Goal: Navigation & Orientation: Understand site structure

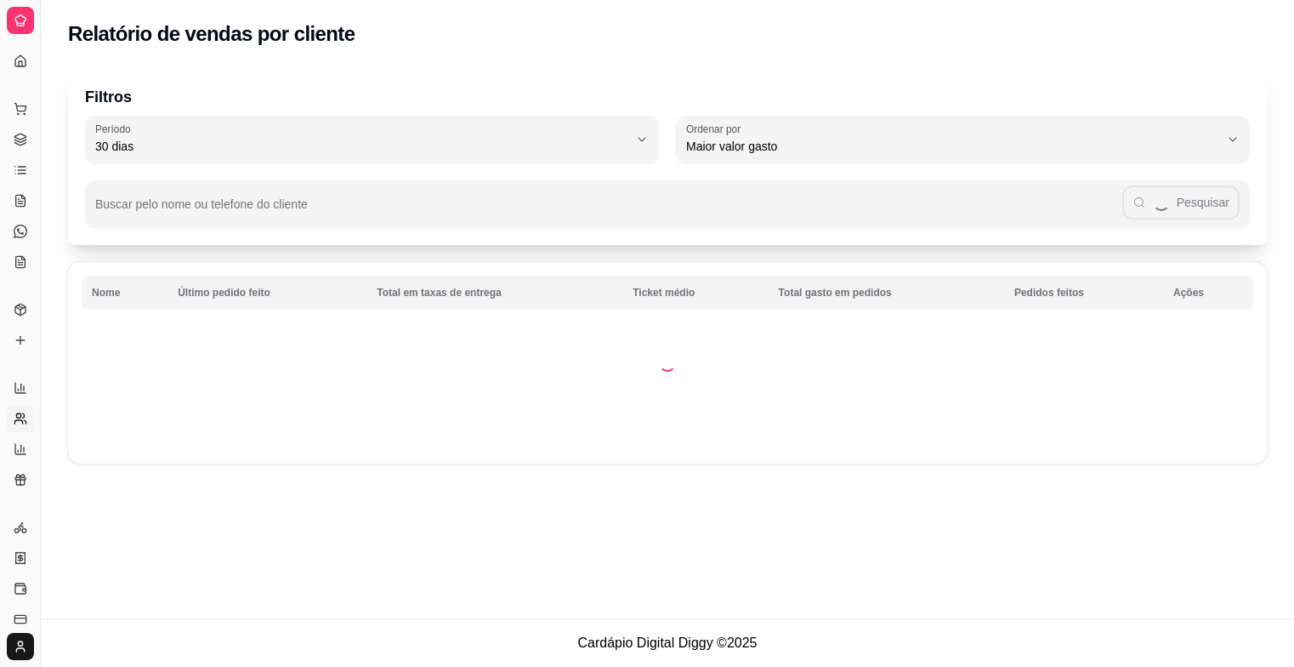
select select "30"
select select "HIGHEST_TOTAL_SPENT_WITH_ORDERS"
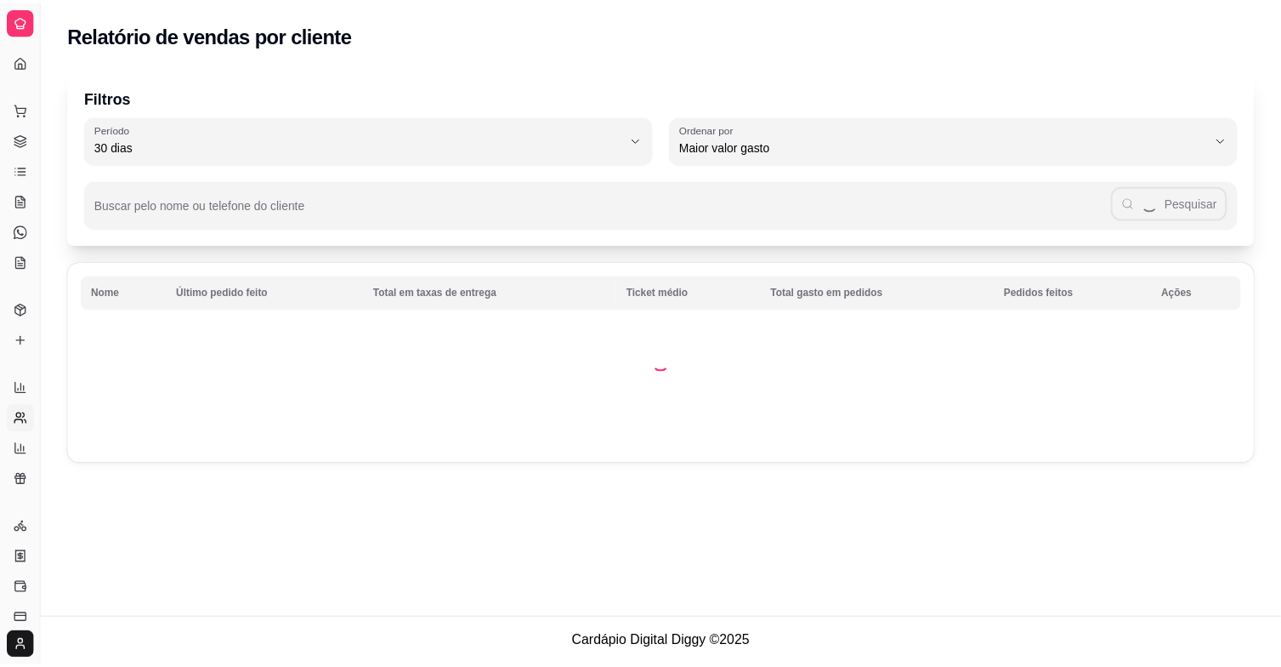
scroll to position [214, 0]
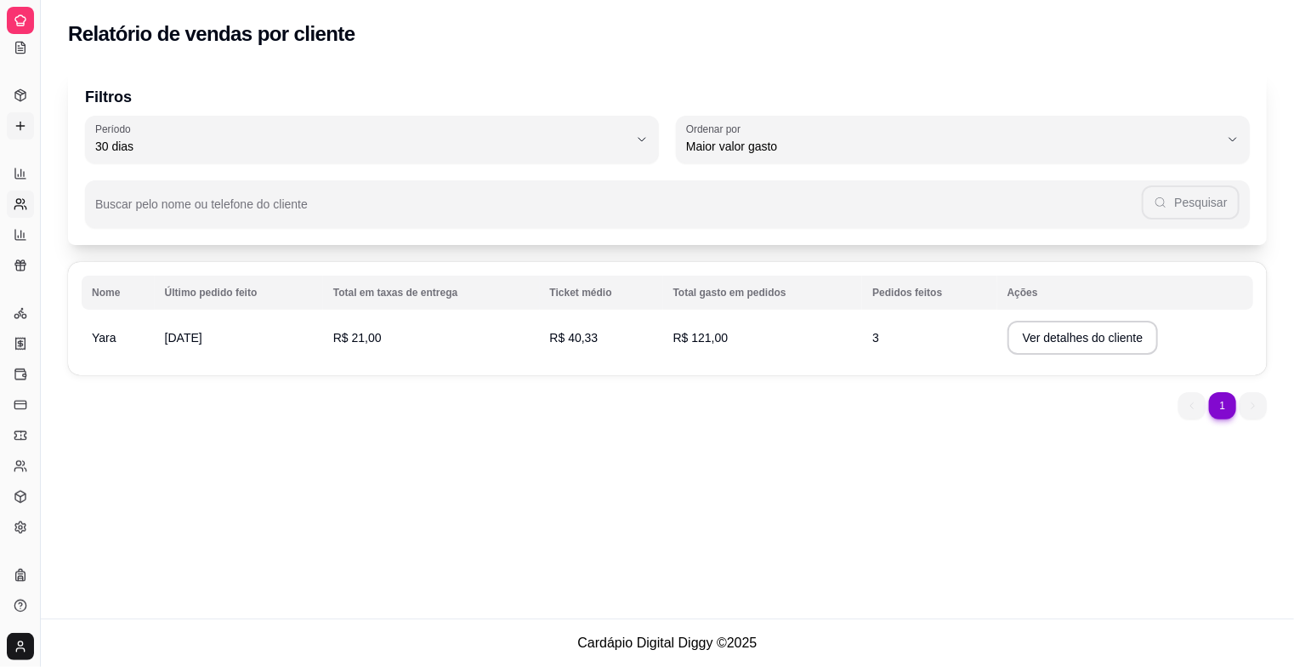
click at [20, 123] on icon at bounding box center [21, 126] width 14 height 14
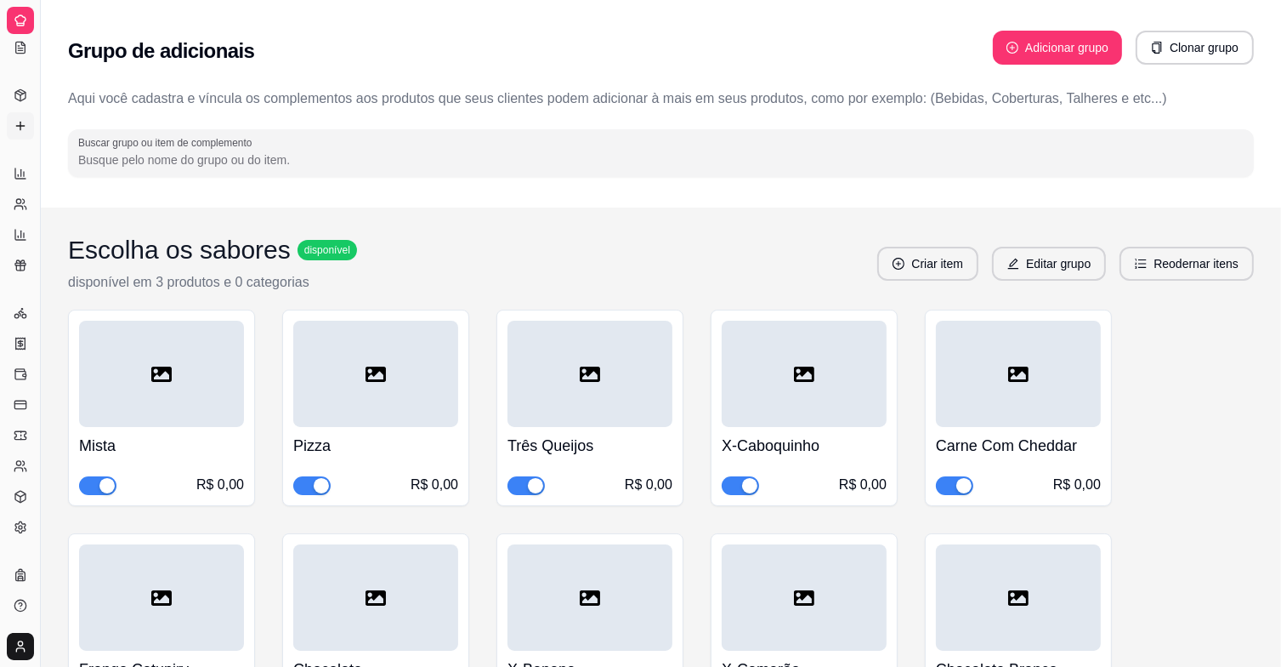
click at [32, 27] on div at bounding box center [20, 20] width 27 height 27
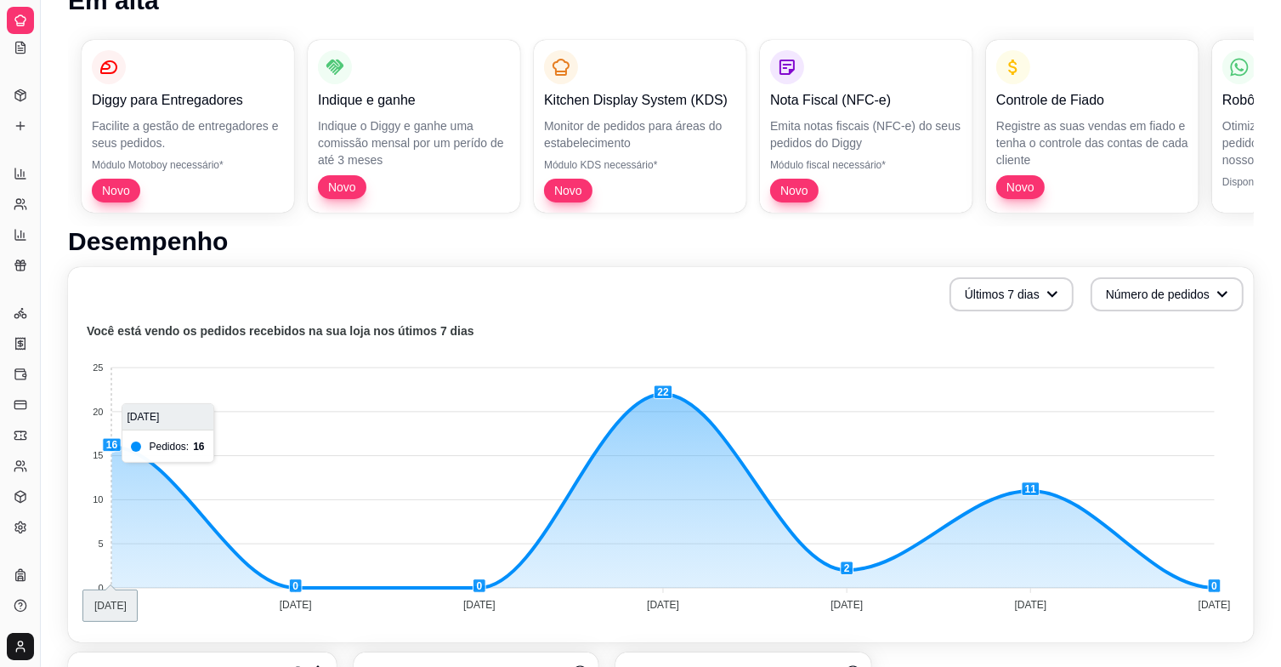
scroll to position [170, 0]
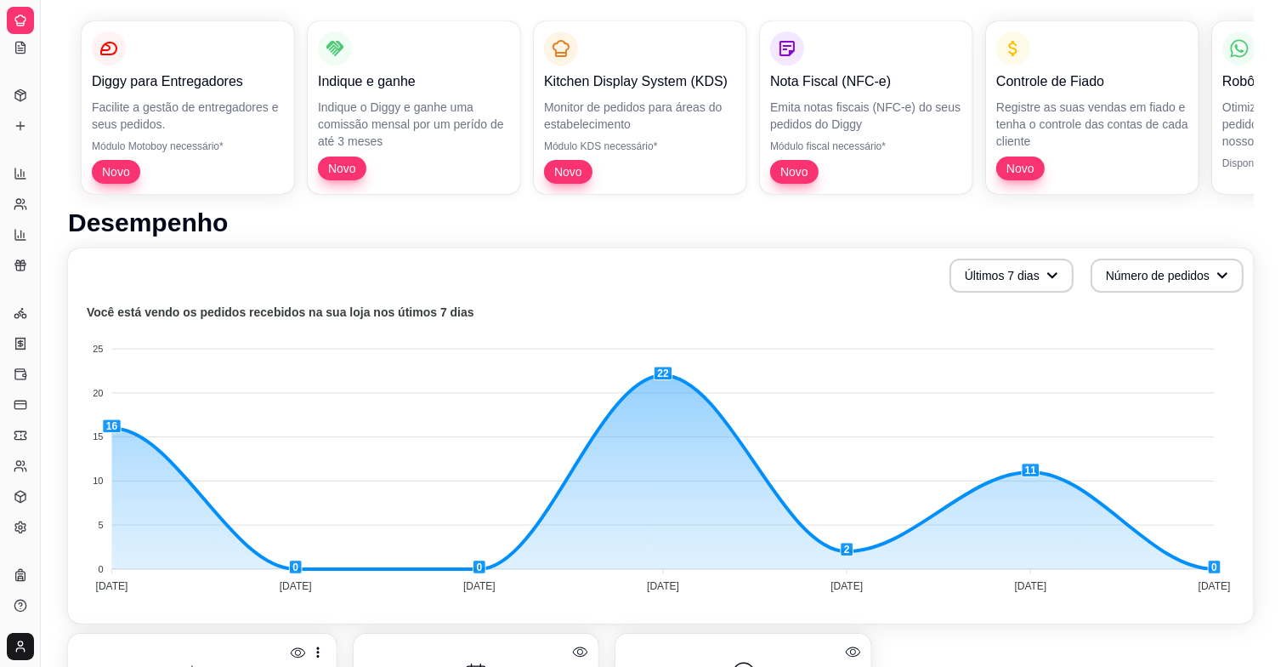
click at [18, 54] on div "Catálogo" at bounding box center [20, 67] width 26 height 27
click at [20, 37] on div "Diggy Sistema de Gestão E Esfirra Do Du ..." at bounding box center [20, 20] width 40 height 41
click at [19, 50] on icon at bounding box center [20, 50] width 4 height 0
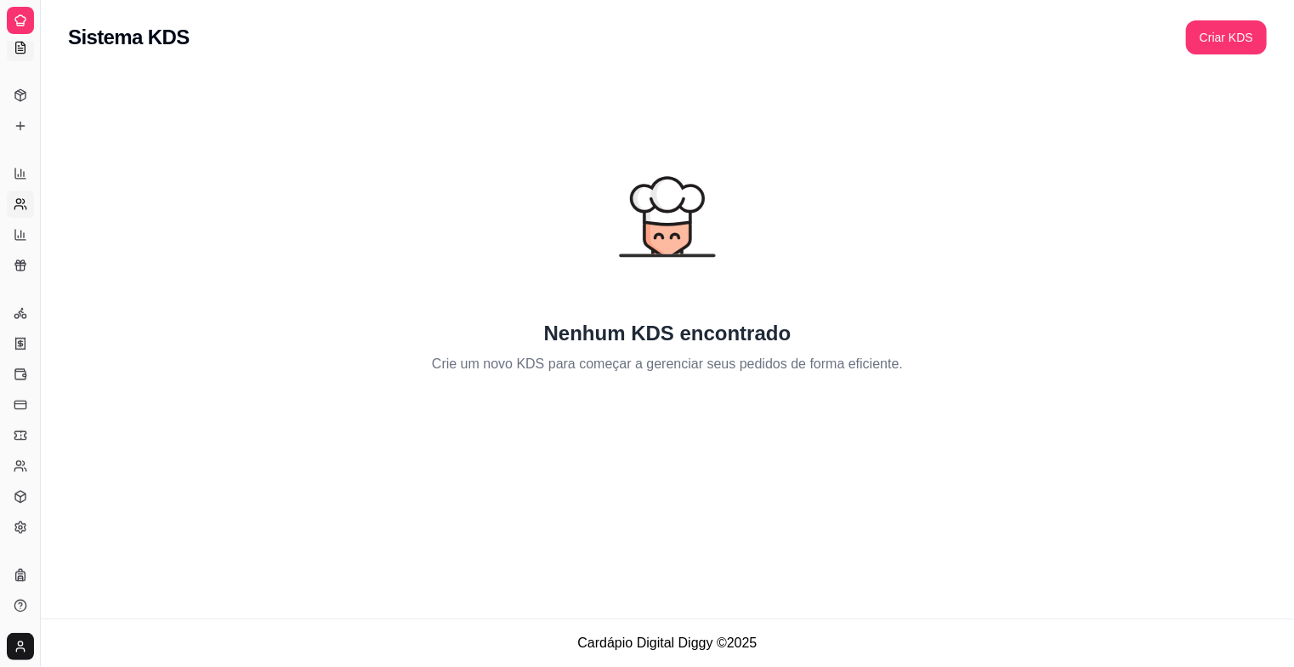
click at [24, 212] on link "Relatório de clientes" at bounding box center [20, 203] width 27 height 27
select select "30"
select select "HIGHEST_TOTAL_SPENT_WITH_ORDERS"
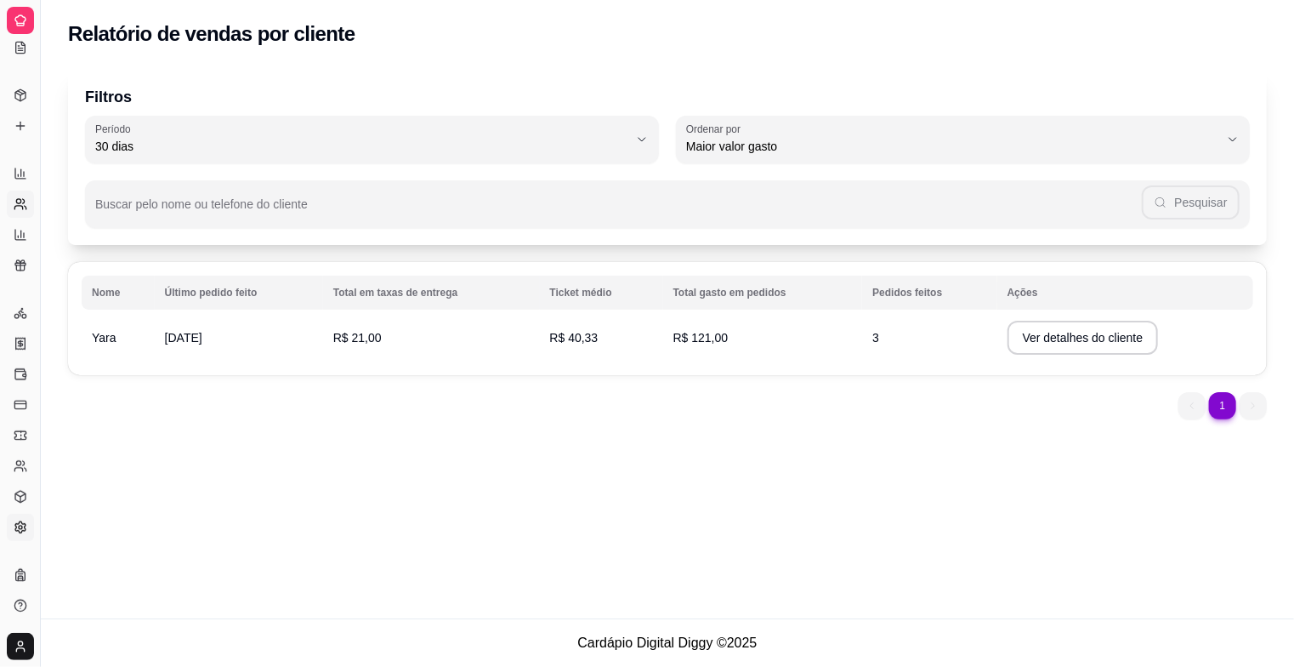
click at [21, 520] on icon at bounding box center [21, 527] width 14 height 14
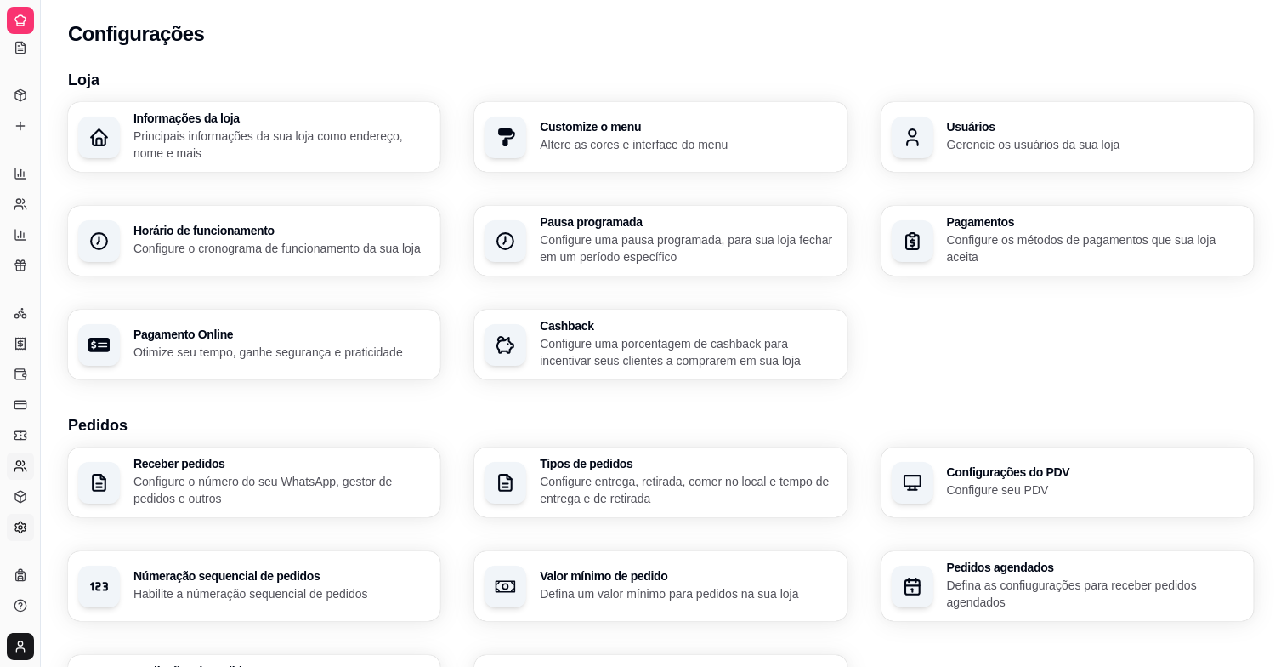
click at [22, 463] on icon at bounding box center [21, 466] width 14 height 14
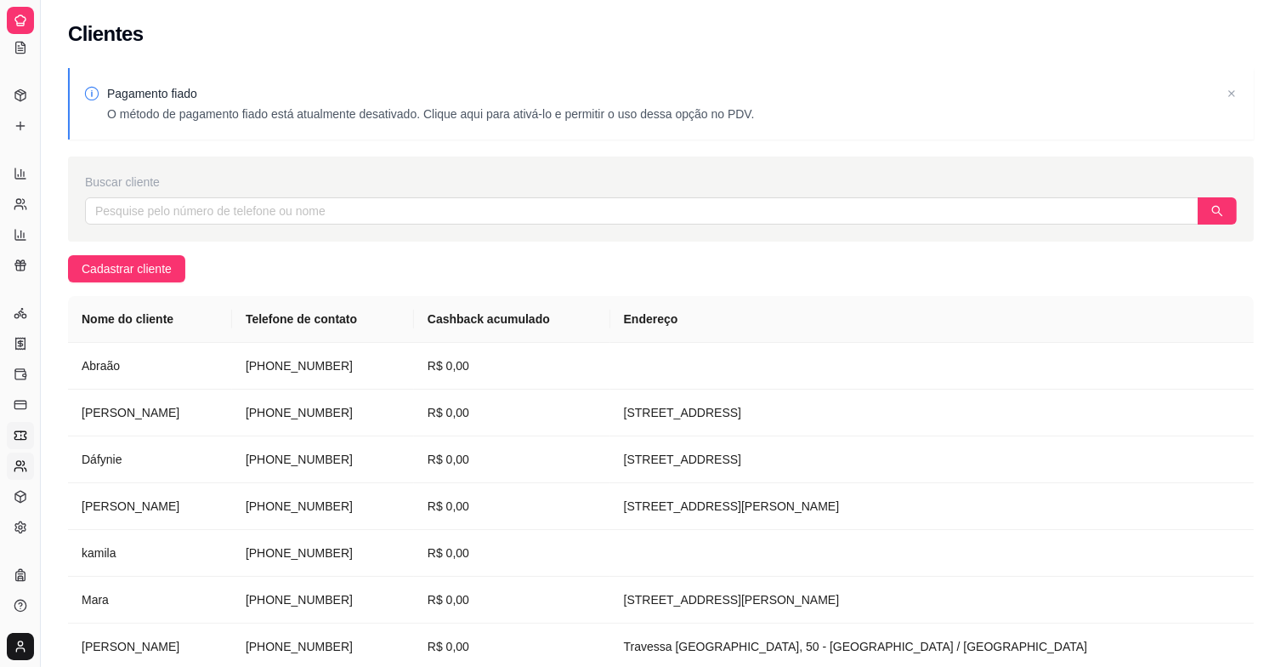
click at [21, 435] on icon at bounding box center [21, 434] width 0 height 1
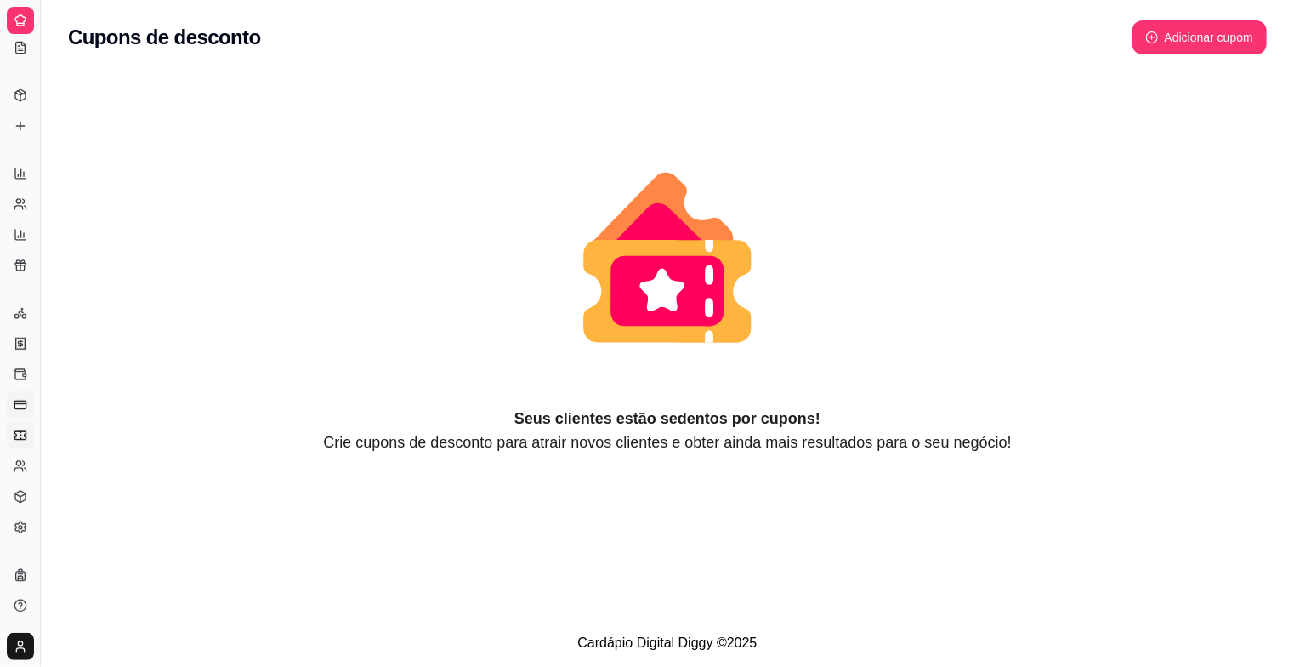
click at [27, 408] on link "Controle de fiado" at bounding box center [20, 404] width 27 height 27
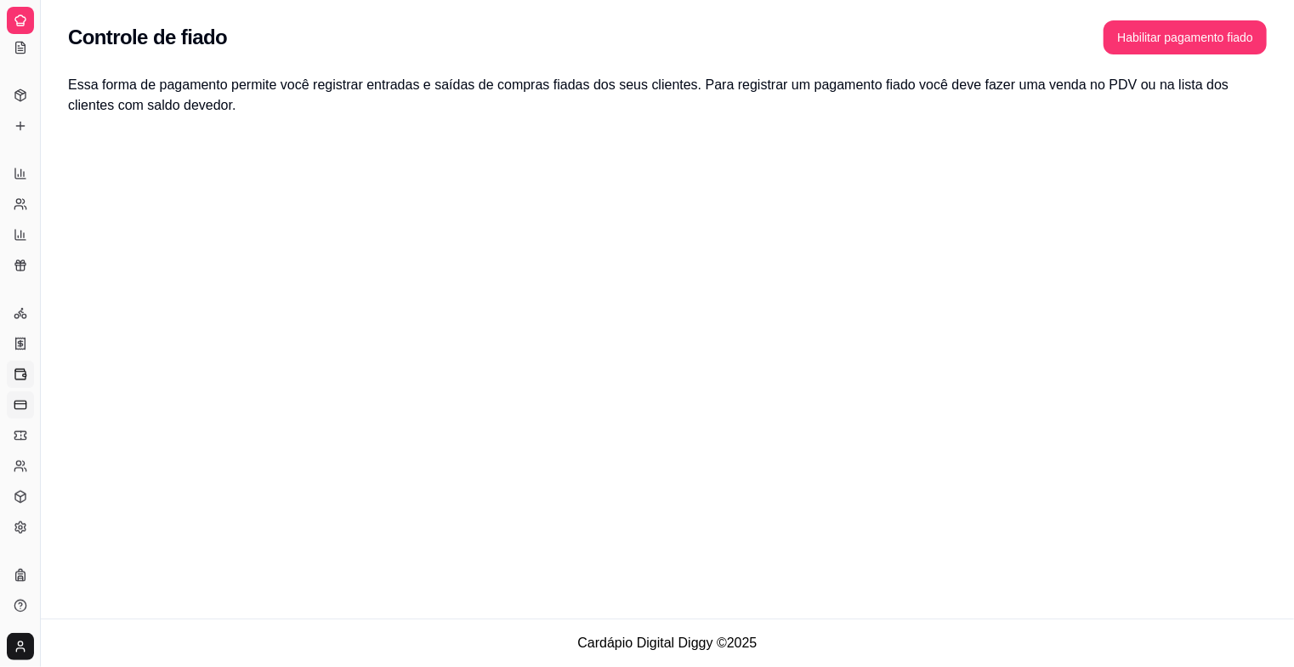
click at [15, 375] on icon at bounding box center [20, 374] width 10 height 9
